Goal: Task Accomplishment & Management: Complete application form

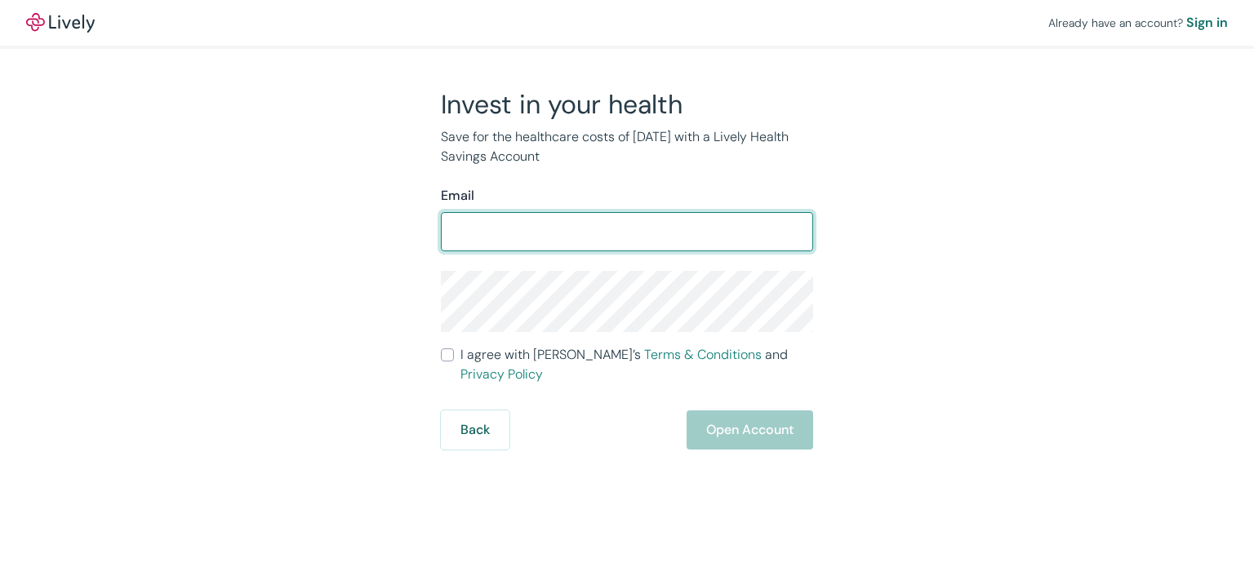
click at [487, 225] on input "Email" at bounding box center [627, 232] width 372 height 33
type input "[EMAIL_ADDRESS][DOMAIN_NAME]"
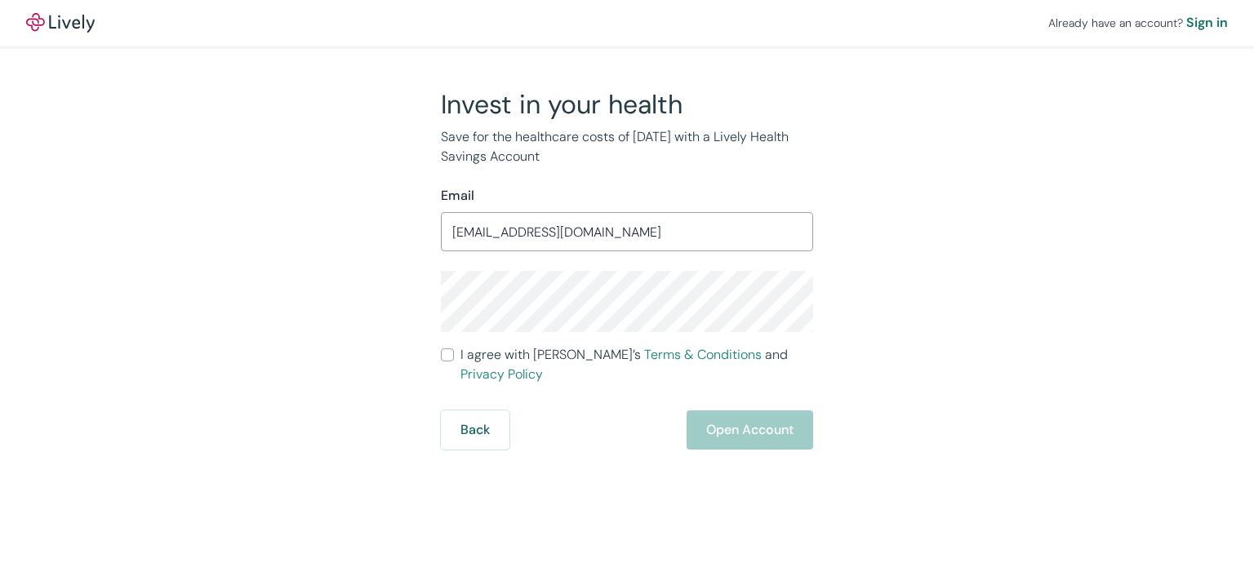
click at [449, 362] on input "I agree with Lively’s Terms & Conditions and Privacy Policy" at bounding box center [447, 355] width 13 height 13
checkbox input "true"
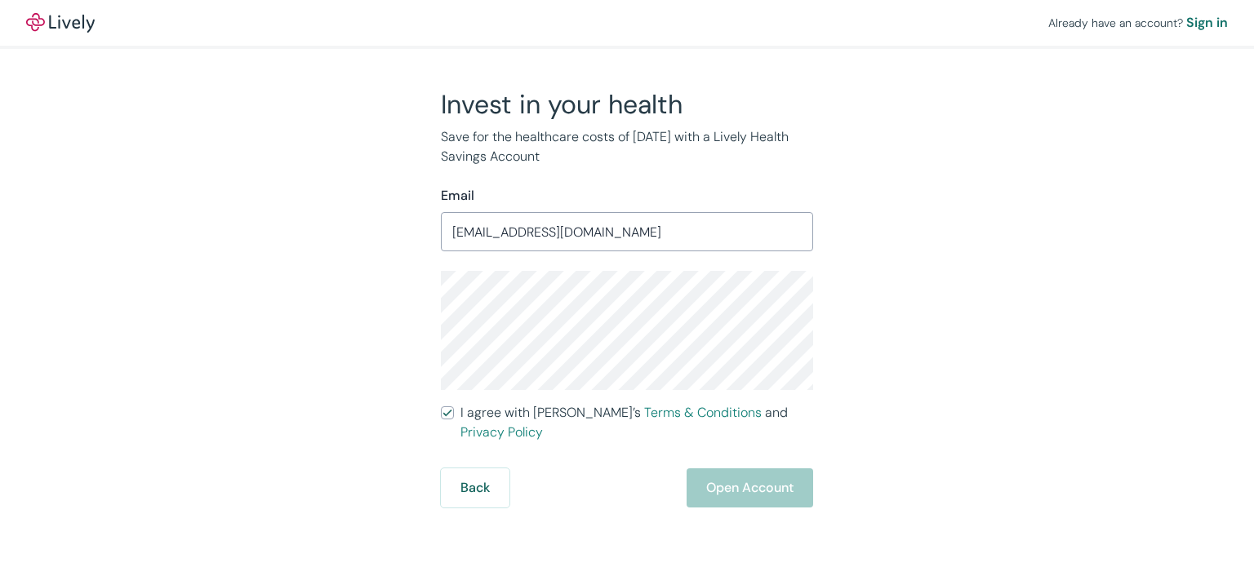
click at [429, 314] on div "Invest in your health Save for the healthcare costs of [DATE] with a Lively Hea…" at bounding box center [617, 298] width 392 height 420
click at [396, 313] on div "Invest in your health Save for the healthcare costs of [DATE] with a Lively Hea…" at bounding box center [617, 298] width 784 height 420
click at [438, 319] on div "Invest in your health Save for the healthcare costs of [DATE] with a Lively Hea…" at bounding box center [617, 298] width 392 height 420
click at [765, 469] on button "Open Account" at bounding box center [750, 488] width 127 height 39
